Goal: Task Accomplishment & Management: Complete application form

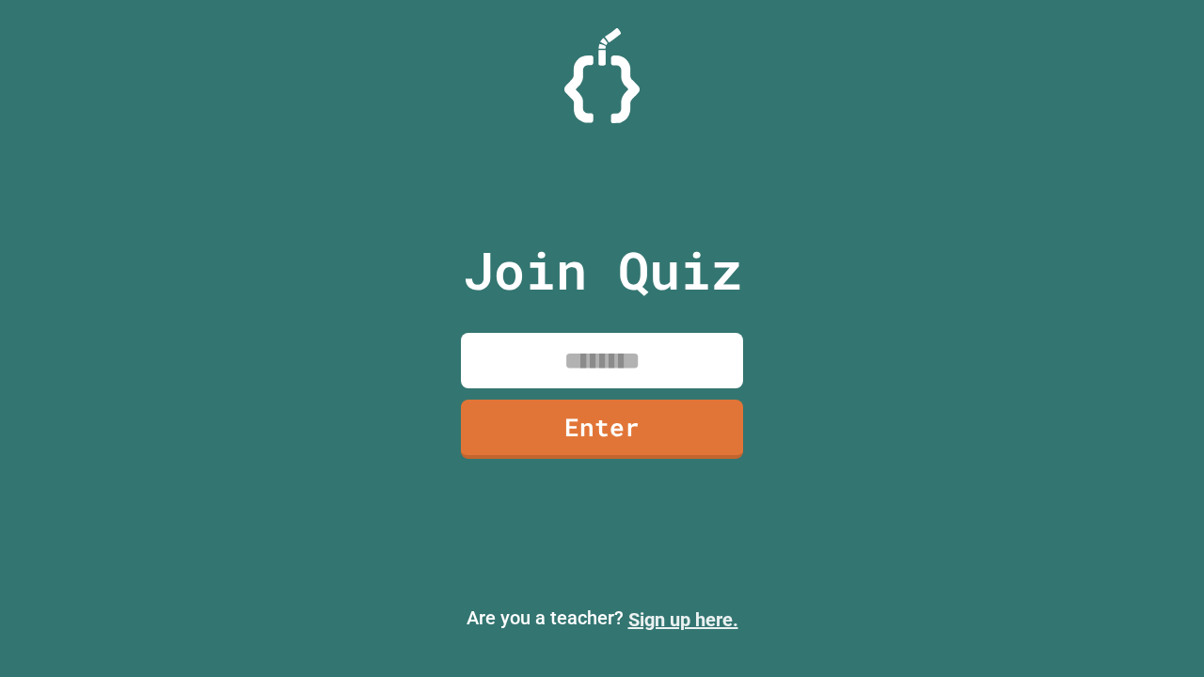
click at [683, 620] on link "Sign up here." at bounding box center [683, 620] width 110 height 23
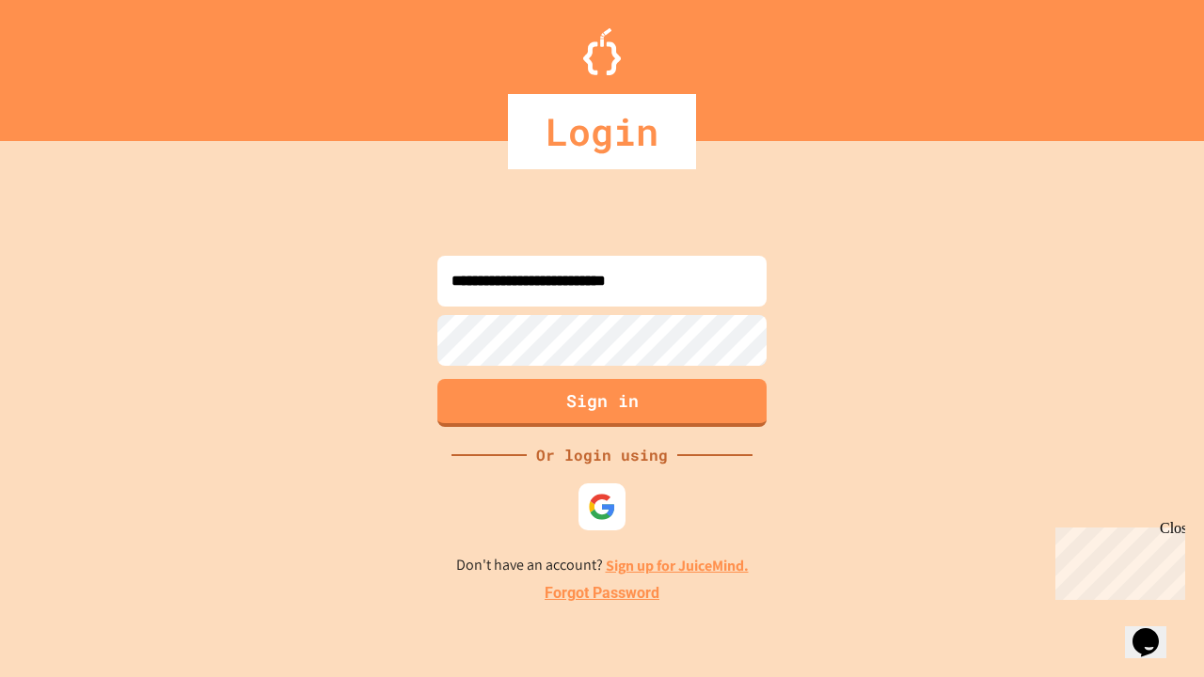
type input "**********"
